Goal: Task Accomplishment & Management: Complete application form

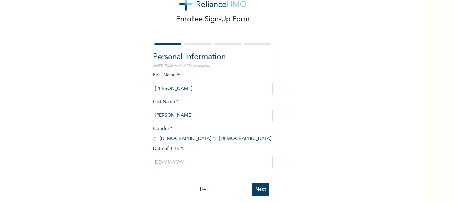
scroll to position [27, 0]
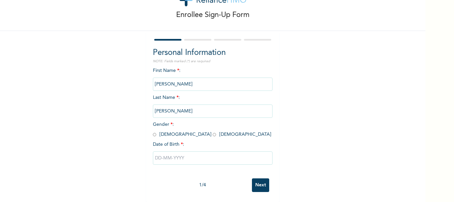
click at [154, 134] on input "radio" at bounding box center [154, 134] width 3 height 6
radio input "true"
click at [160, 157] on input "text" at bounding box center [213, 157] width 120 height 13
click at [160, 156] on input "text" at bounding box center [213, 157] width 120 height 13
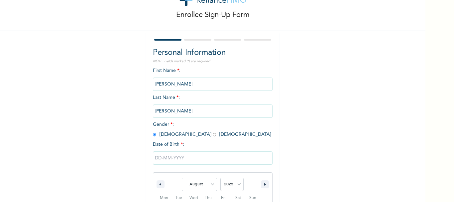
click at [160, 156] on input "text" at bounding box center [213, 157] width 120 height 13
click at [214, 155] on input "text" at bounding box center [213, 157] width 120 height 13
click at [185, 158] on input "text" at bounding box center [213, 157] width 120 height 13
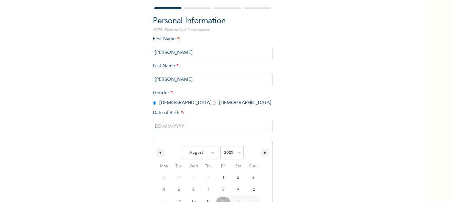
select select "1"
click option "February" at bounding box center [0, 0] width 0 height 0
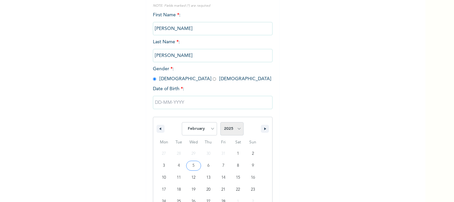
select select "1972"
click option "1972" at bounding box center [0, 0] width 0 height 0
type input "02/15/1972"
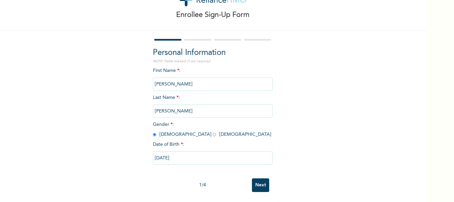
scroll to position [27, 0]
click at [262, 186] on input "Next" at bounding box center [260, 185] width 17 height 14
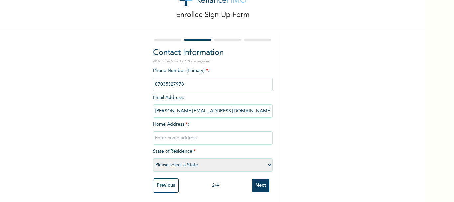
click at [173, 137] on input "text" at bounding box center [213, 137] width 120 height 13
type input "n"
type input "No.1 Buchi Igwe street off Onoharigho Extension, Ughelli Delta state"
click at [153, 158] on select "Please select a State Abia Abuja (FCT) Adamawa Akwa Ibom Anambra Bauchi Bayelsa…" at bounding box center [213, 164] width 120 height 13
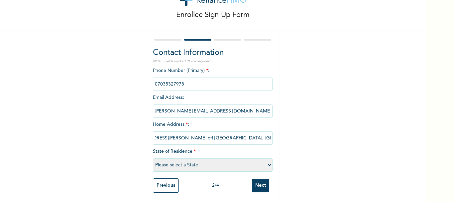
select select "10"
click option "Delta" at bounding box center [0, 0] width 0 height 0
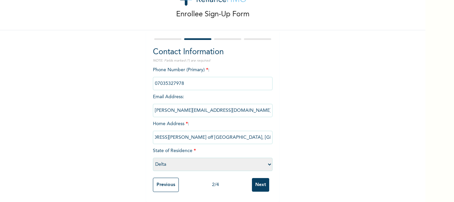
click at [262, 183] on input "Next" at bounding box center [260, 185] width 17 height 14
click at [262, 183] on div "Enrollee Sign-Up Form Contact Information NOTE: Fields marked (*) are required …" at bounding box center [212, 101] width 425 height 202
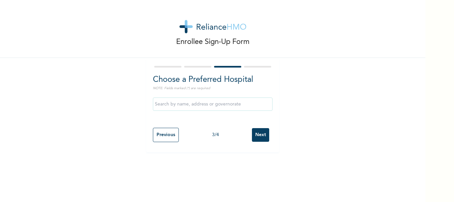
scroll to position [0, 0]
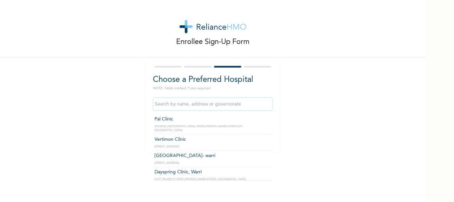
click at [228, 104] on input "text" at bounding box center [213, 103] width 120 height 13
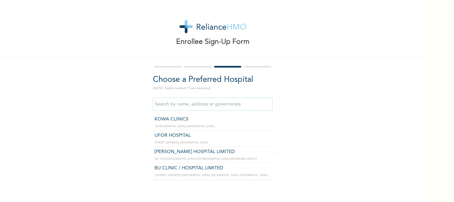
scroll to position [68, 0]
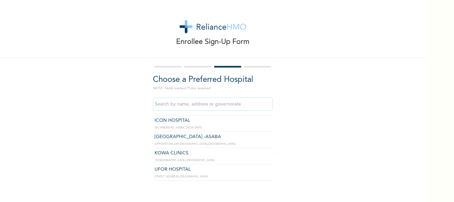
type input "KOWA CLINICS"
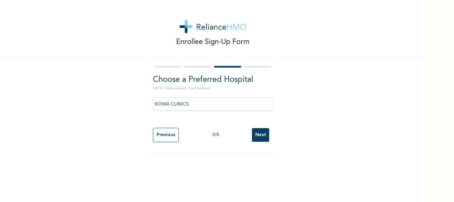
click at [261, 138] on input "Next" at bounding box center [260, 135] width 17 height 14
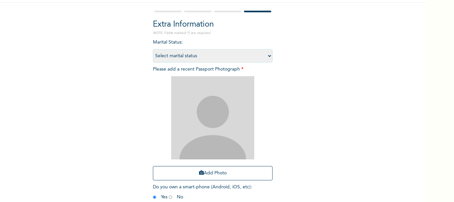
scroll to position [72, 0]
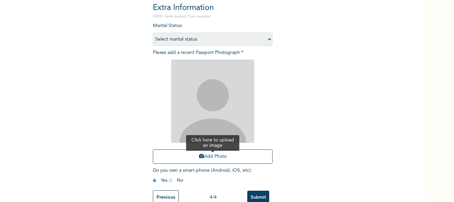
click at [214, 157] on button "Add Photo" at bounding box center [213, 156] width 120 height 14
click at [207, 154] on button "Add Photo" at bounding box center [213, 156] width 120 height 14
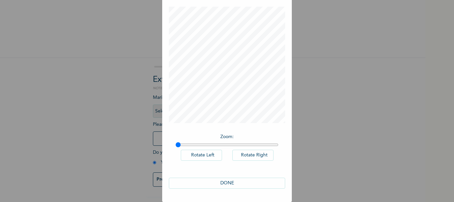
scroll to position [33, 0]
click at [232, 182] on button "DONE" at bounding box center [227, 182] width 116 height 11
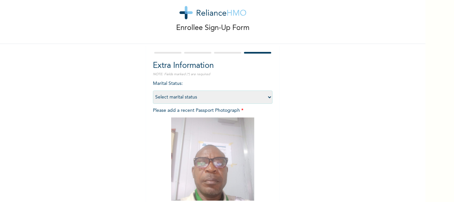
scroll to position [24, 0]
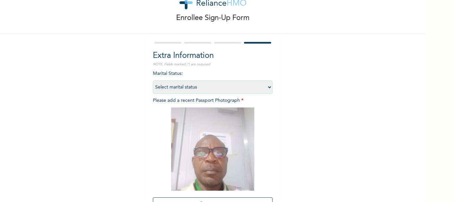
click at [153, 80] on select "Select marital status Single Married Divorced Widow/Widower" at bounding box center [213, 86] width 120 height 13
select select "2"
click option "Married" at bounding box center [0, 0] width 0 height 0
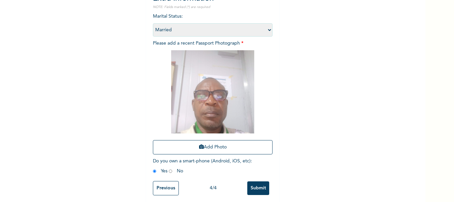
scroll to position [84, 0]
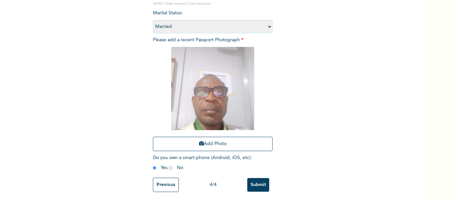
click at [166, 184] on input "Previous" at bounding box center [166, 184] width 26 height 14
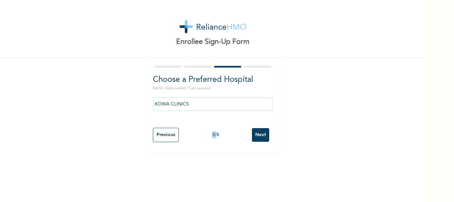
click at [166, 184] on div "Enrollee Sign-Up Form Choose a Preferred Hospital NOTE: Fields marked (*) are r…" at bounding box center [212, 101] width 425 height 202
click at [161, 134] on input "Previous" at bounding box center [166, 135] width 26 height 14
select select "10"
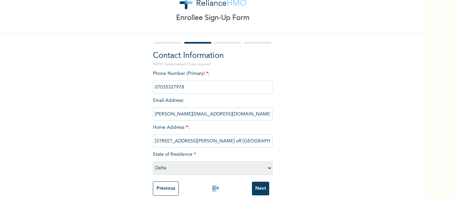
scroll to position [28, 0]
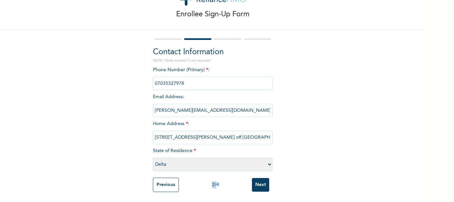
click at [265, 182] on input "Next" at bounding box center [260, 185] width 17 height 14
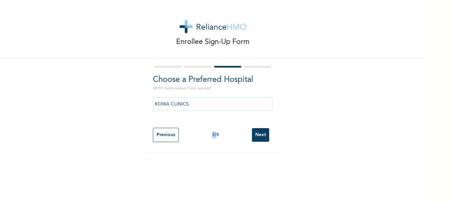
scroll to position [0, 0]
click at [258, 135] on input "Next" at bounding box center [260, 135] width 17 height 14
select select "2"
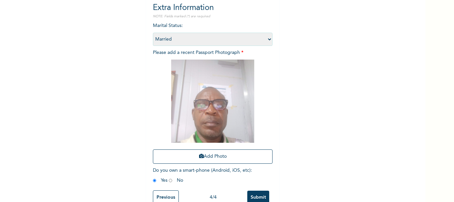
scroll to position [84, 0]
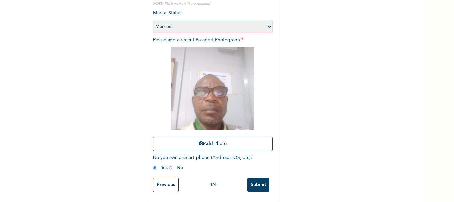
click at [256, 184] on input "Submit" at bounding box center [258, 185] width 22 height 14
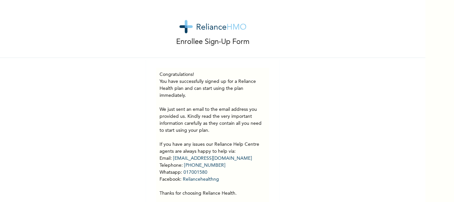
scroll to position [22, 0]
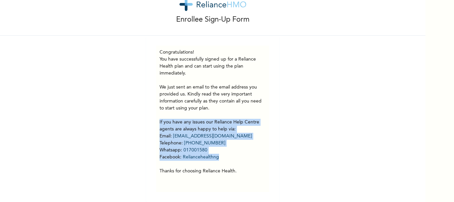
drag, startPoint x: 160, startPoint y: 122, endPoint x: 243, endPoint y: 157, distance: 89.8
click at [243, 157] on p "You have successfully signed up for a Reliance Health plan and can start using …" at bounding box center [212, 115] width 106 height 119
copy p "If you have any issues our Reliance Help Centre agents are always happy to help…"
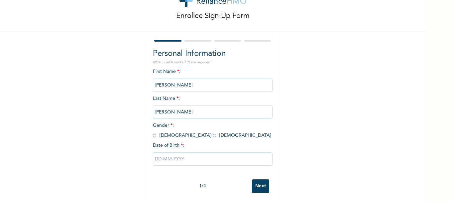
scroll to position [27, 0]
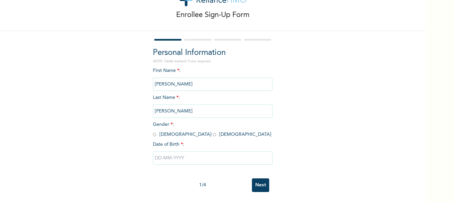
click at [263, 184] on input "Next" at bounding box center [260, 185] width 17 height 14
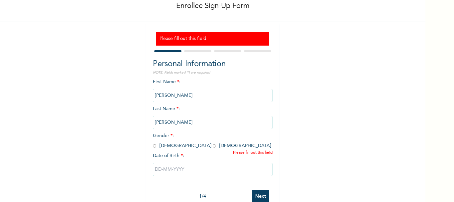
scroll to position [47, 0]
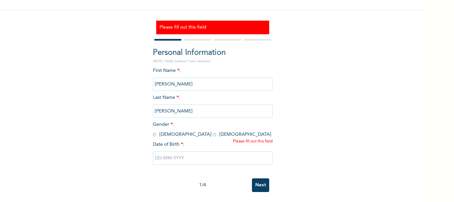
click at [258, 185] on input "Next" at bounding box center [260, 185] width 17 height 14
